Goal: Task Accomplishment & Management: Complete application form

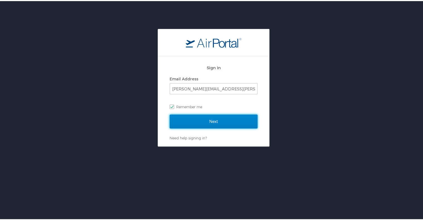
click at [203, 122] on input "Next" at bounding box center [214, 121] width 88 height 14
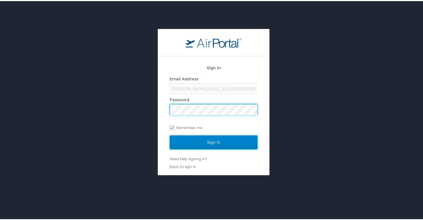
click at [210, 138] on input "Sign In" at bounding box center [214, 141] width 88 height 14
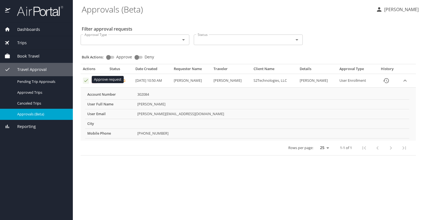
click at [83, 78] on icon "Approval table" at bounding box center [85, 80] width 5 height 5
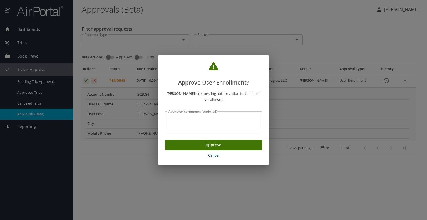
click at [218, 144] on span "Approve" at bounding box center [213, 145] width 89 height 7
